Goal: Navigation & Orientation: Find specific page/section

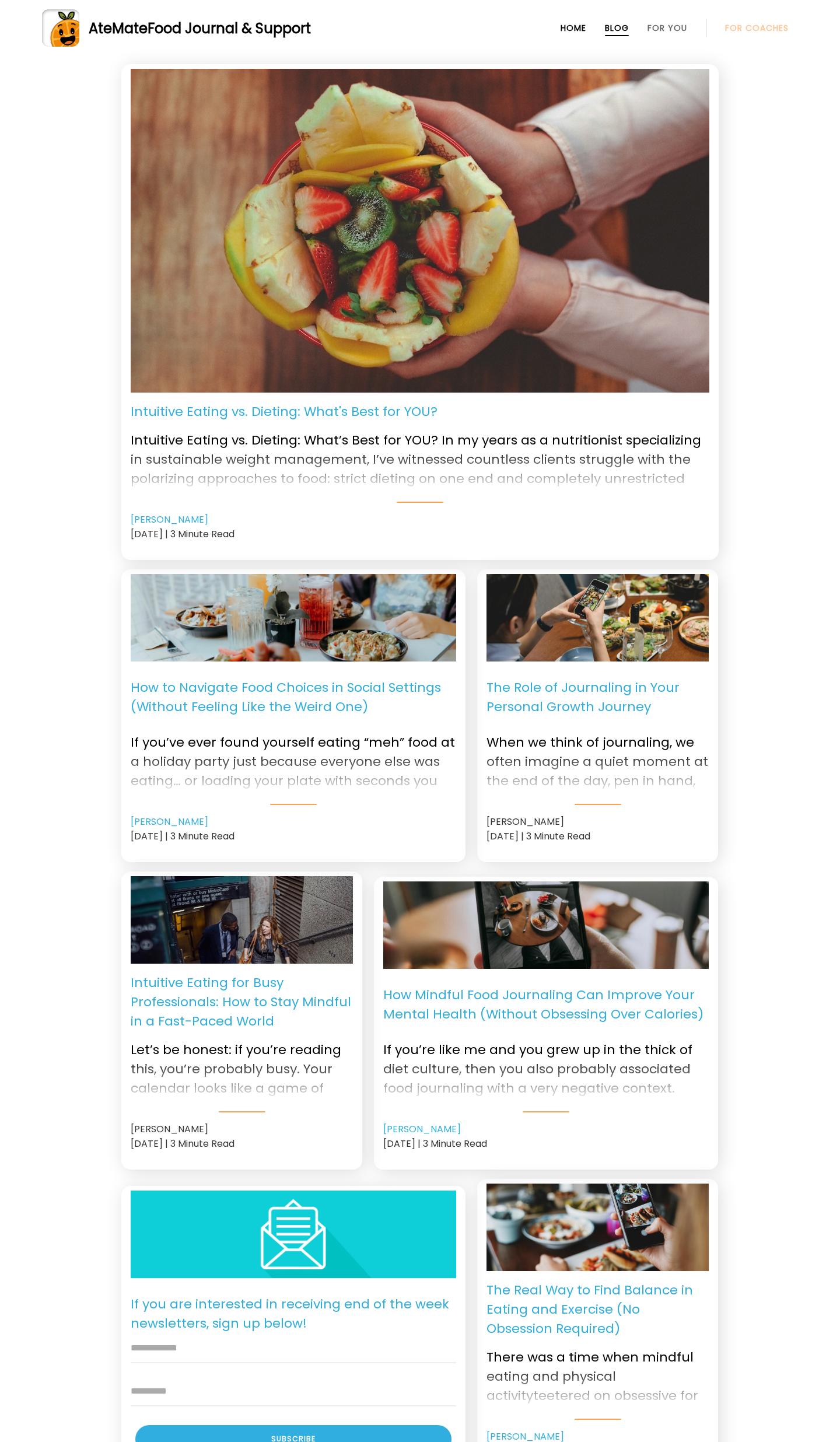
click at [569, 28] on link "Home" at bounding box center [573, 28] width 26 height 9
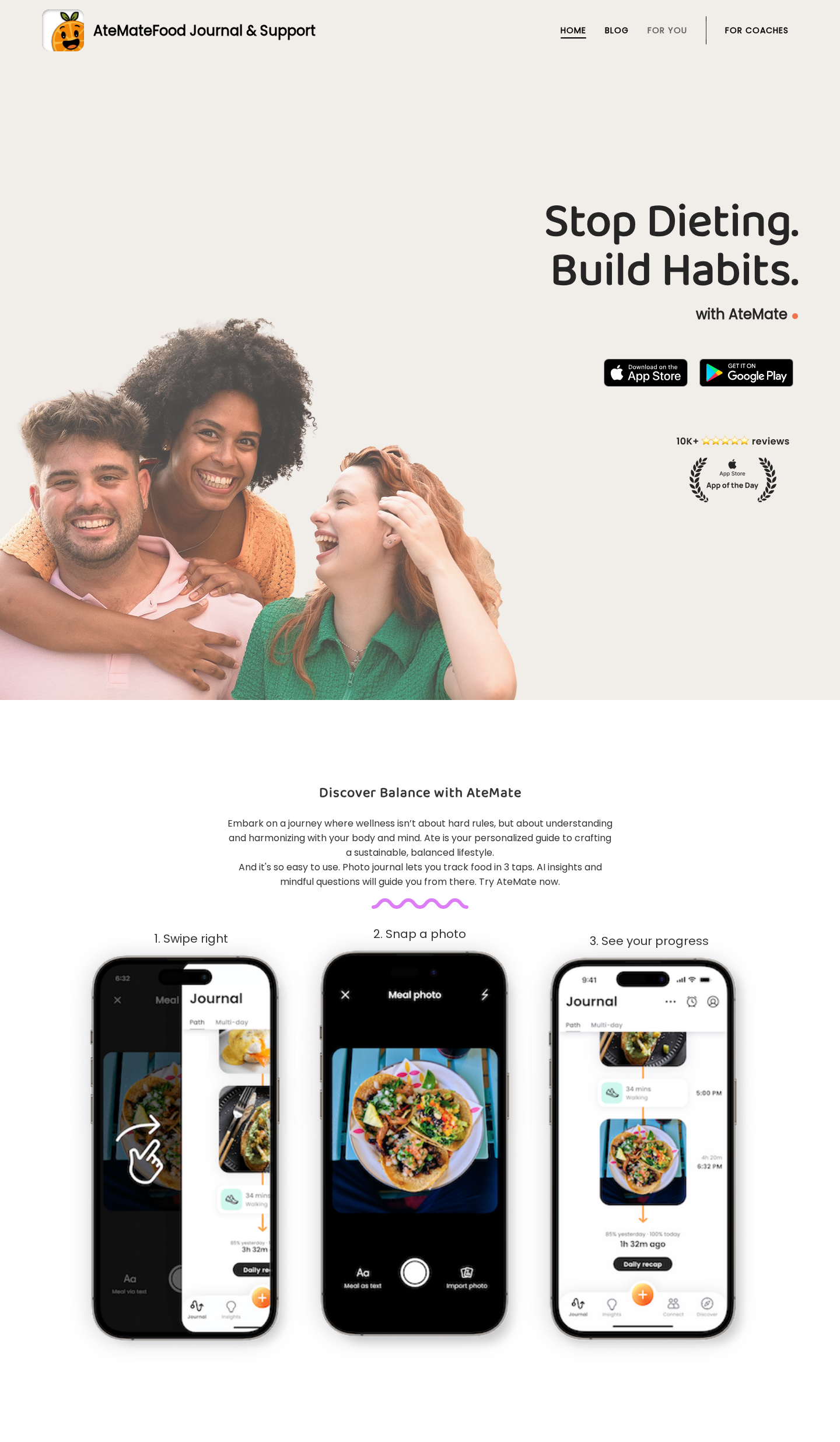
click at [622, 30] on link "Blog" at bounding box center [617, 30] width 24 height 9
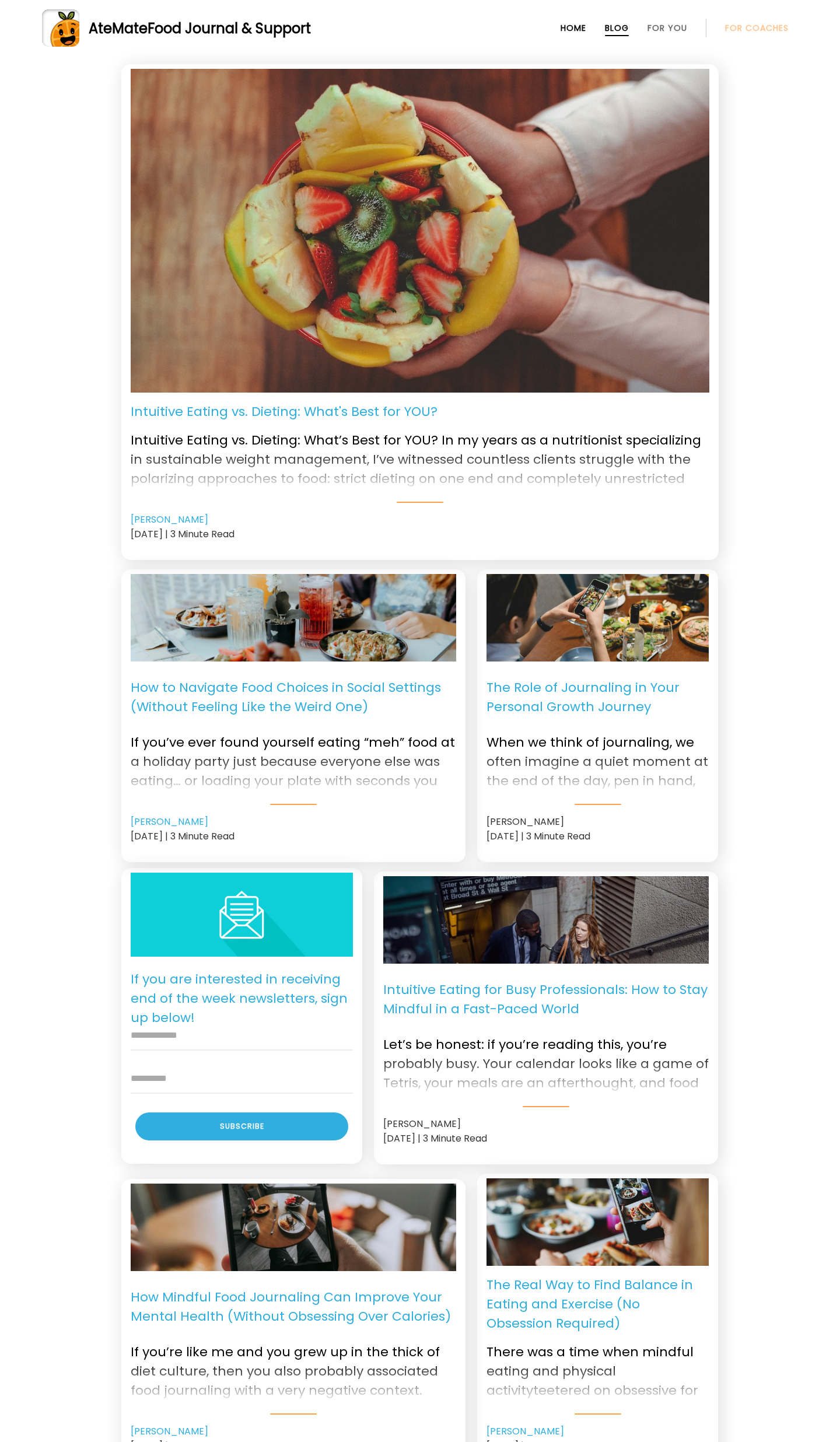
click at [576, 31] on link "Home" at bounding box center [573, 28] width 26 height 9
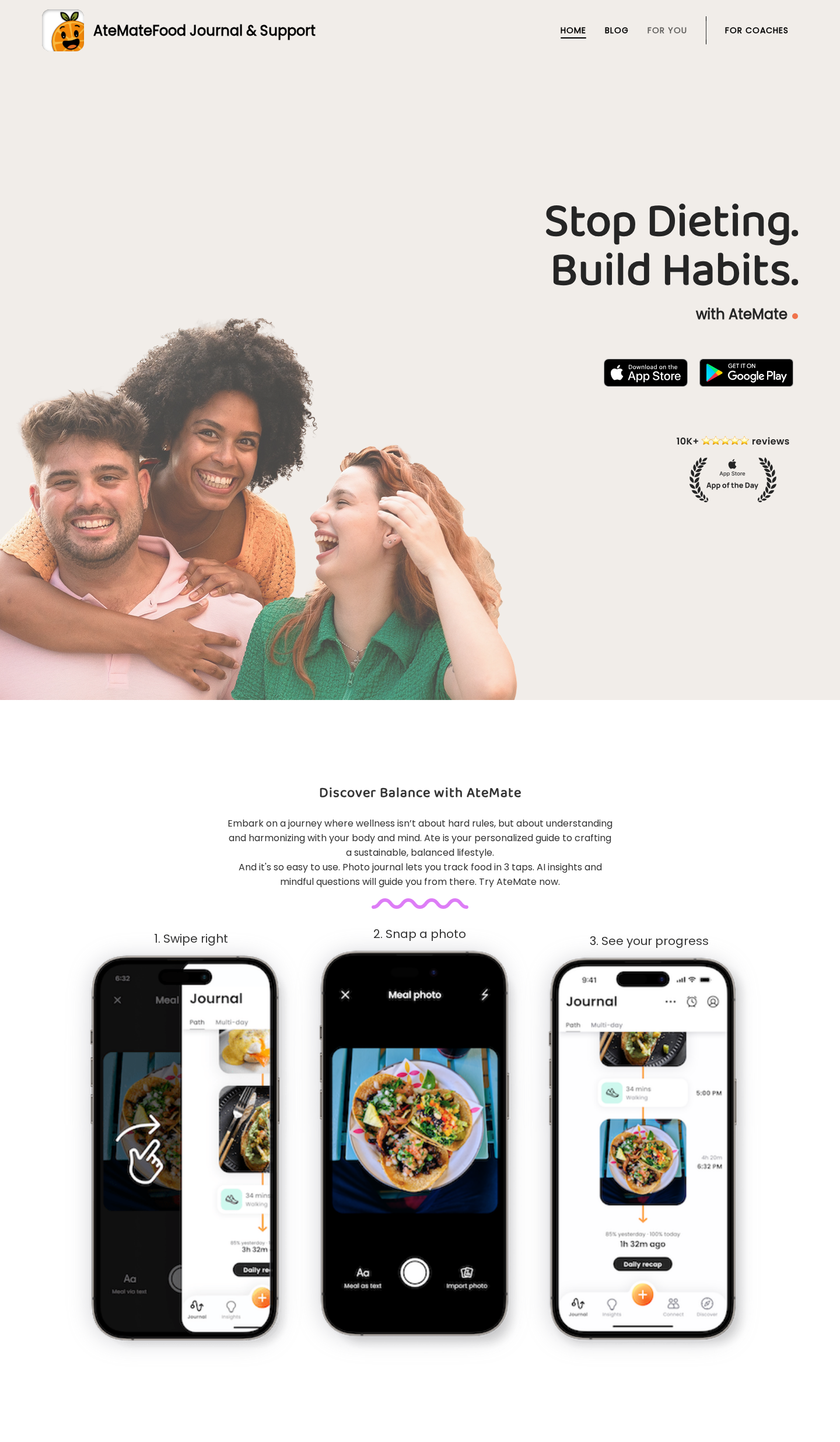
click at [619, 33] on link "Blog" at bounding box center [617, 30] width 24 height 9
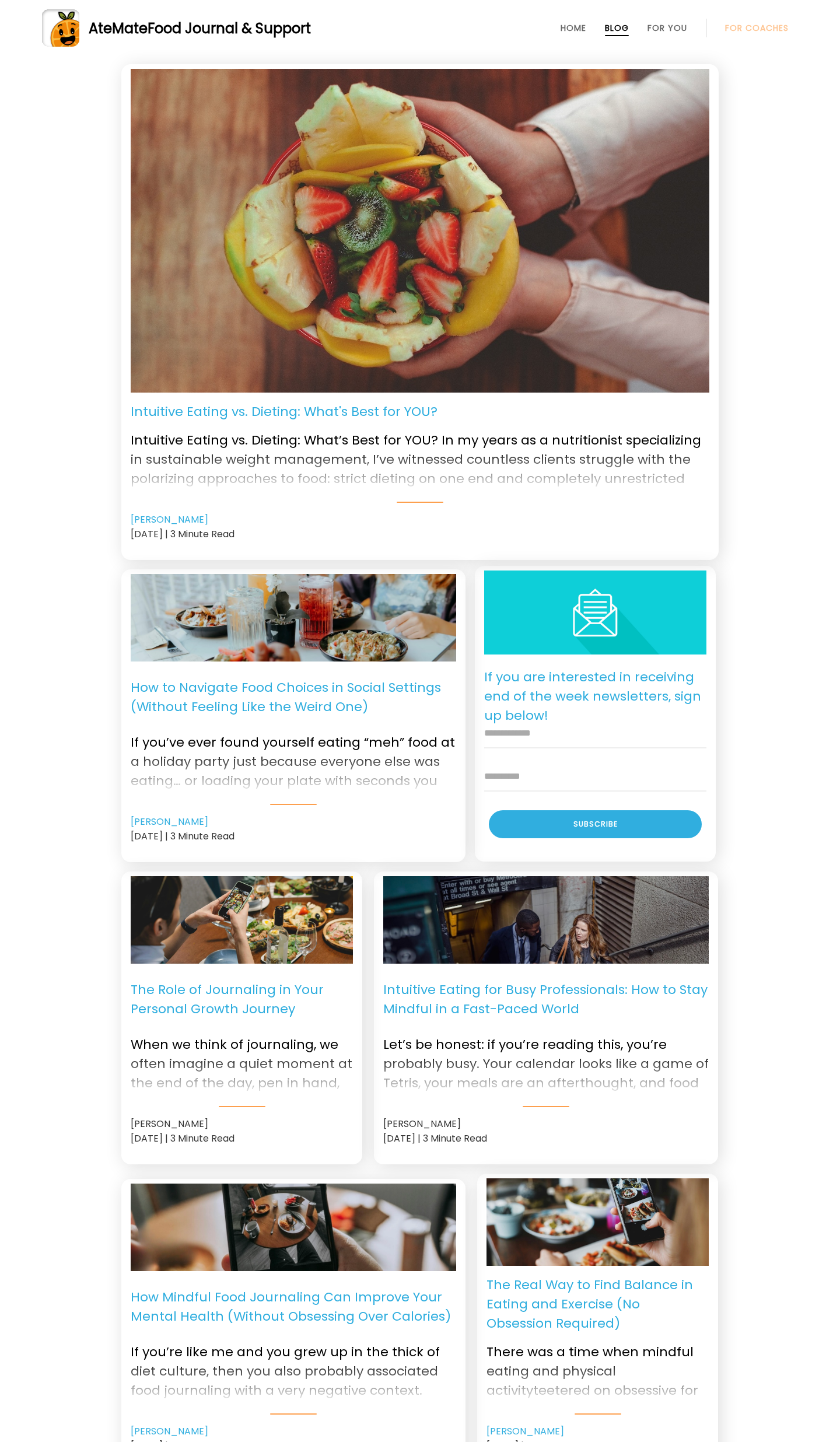
click at [743, 407] on div "Intuitive Eating vs. Dieting: What's Best for YOU? Intuitive Eating vs. Dieting…" at bounding box center [420, 940] width 840 height 1752
